Goal: Task Accomplishment & Management: Use online tool/utility

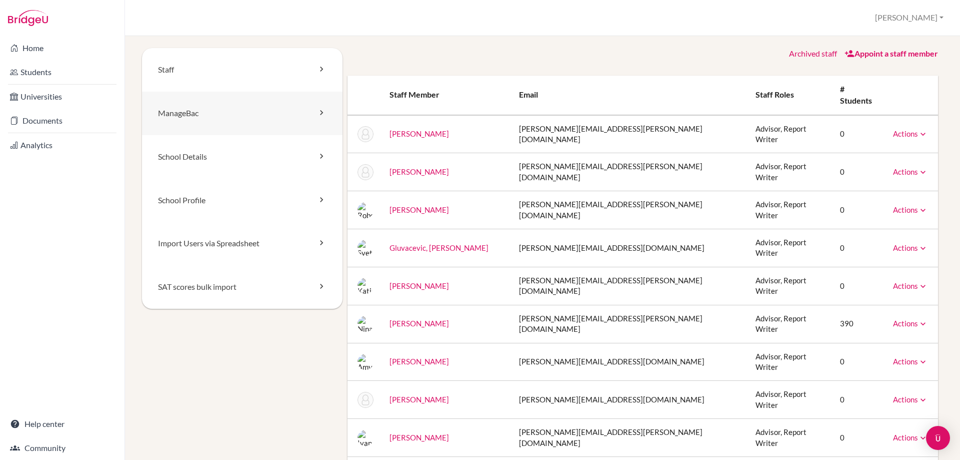
click at [213, 124] on link "ManageBac" at bounding box center [242, 114] width 201 height 44
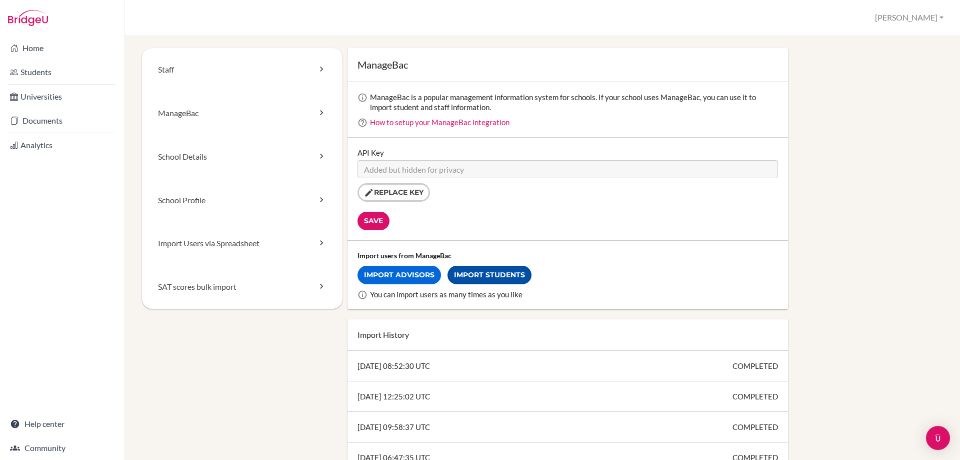
click at [475, 271] on link "Import Students" at bounding box center [490, 275] width 84 height 19
